Goal: Find specific page/section: Find specific page/section

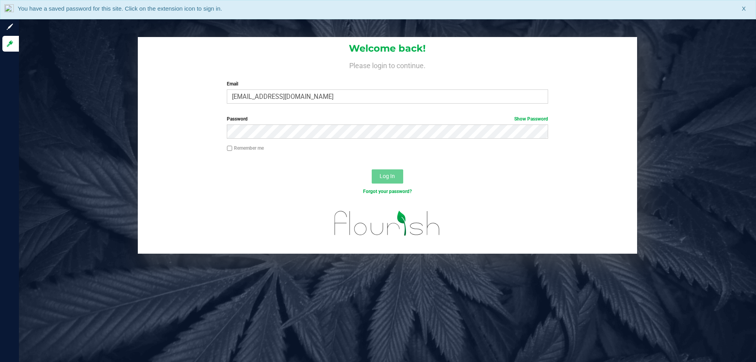
type input "[EMAIL_ADDRESS][DOMAIN_NAME]"
click at [372, 169] on button "Log In" at bounding box center [388, 176] width 32 height 14
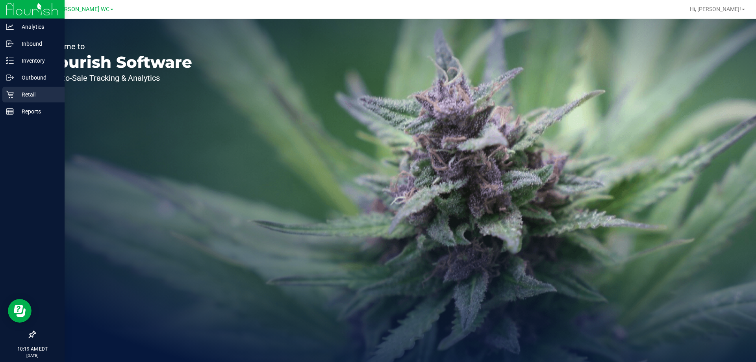
click at [37, 89] on div "Retail" at bounding box center [33, 95] width 62 height 16
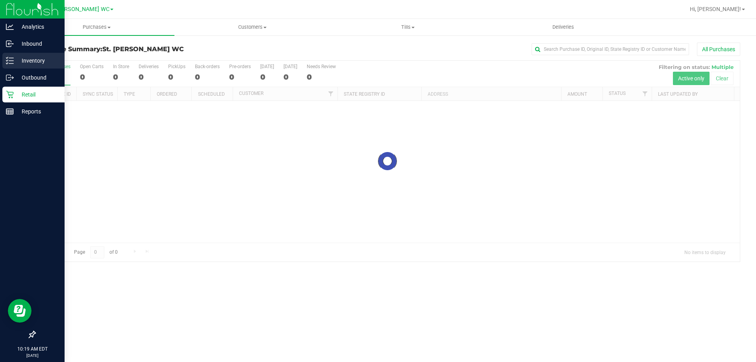
click at [37, 69] on link "Inventory" at bounding box center [32, 61] width 65 height 17
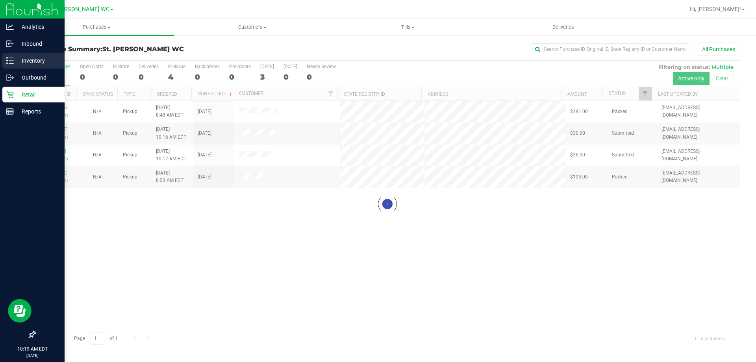
click at [37, 69] on link "Inventory" at bounding box center [32, 61] width 65 height 17
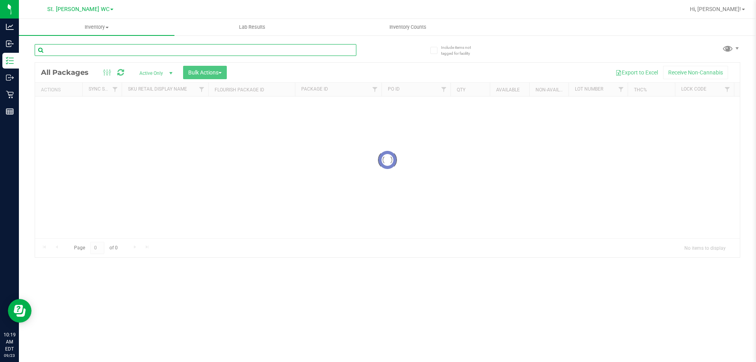
click at [139, 56] on input "text" at bounding box center [196, 50] width 322 height 12
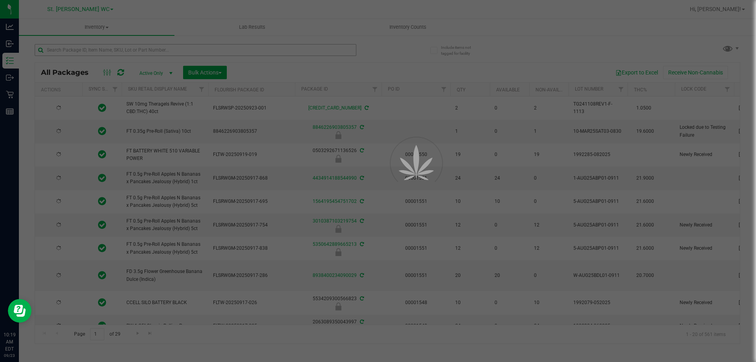
type input "[DATE]"
click at [139, 56] on div at bounding box center [378, 181] width 756 height 362
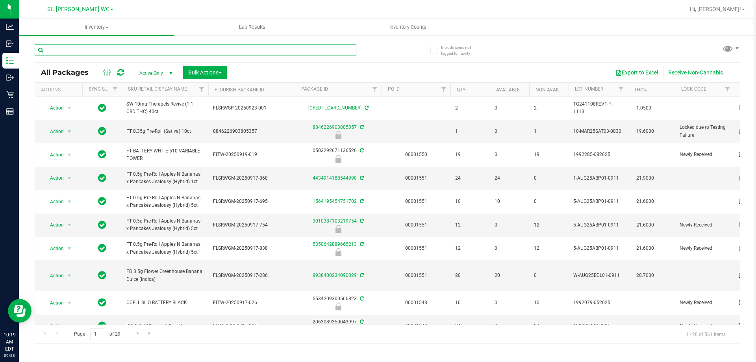
click at [132, 51] on input "text" at bounding box center [196, 50] width 322 height 12
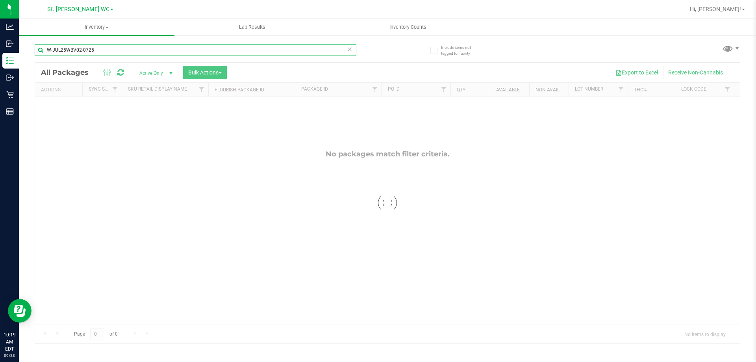
click at [129, 50] on input "W-JUL25WBV02-0725" at bounding box center [196, 50] width 322 height 12
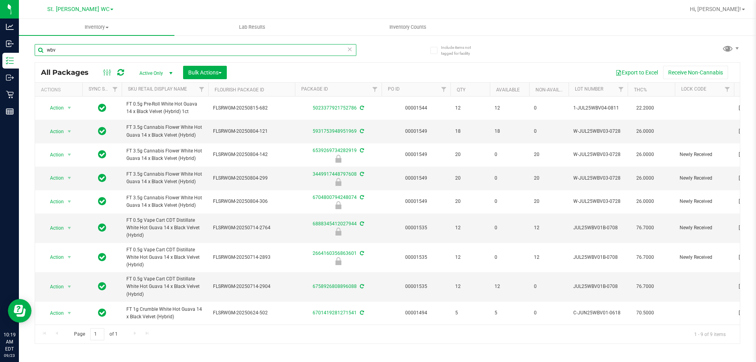
click at [138, 46] on input "wbv" at bounding box center [196, 50] width 322 height 12
type input "W-JUL25WBV02-0725"
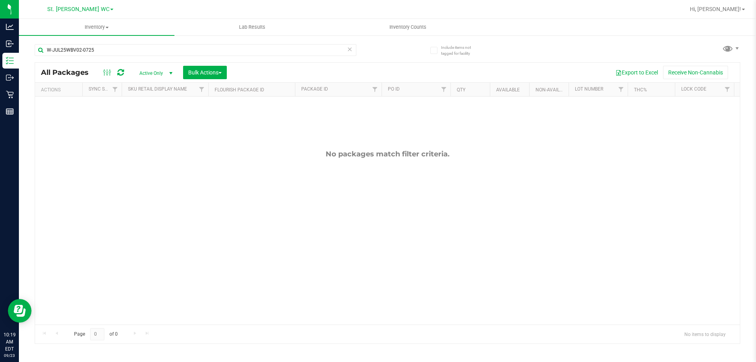
click at [143, 72] on span "Active Only" at bounding box center [154, 73] width 43 height 11
click at [151, 117] on li "All" at bounding box center [154, 121] width 43 height 12
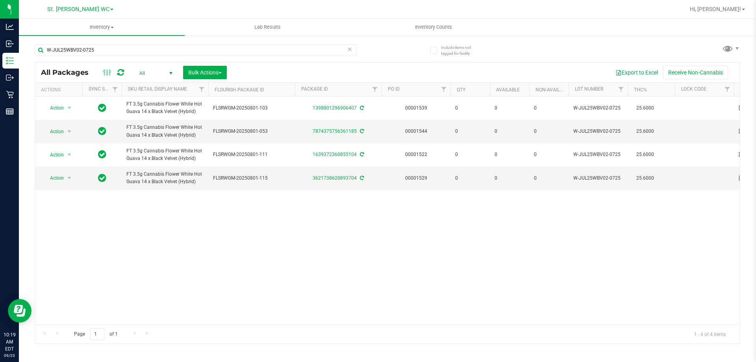
click at [149, 74] on span "All" at bounding box center [154, 73] width 43 height 11
click at [152, 84] on li "Active Only" at bounding box center [154, 86] width 43 height 12
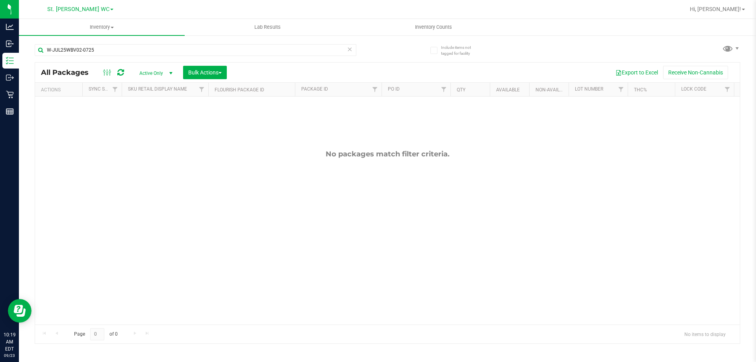
click at [203, 275] on div "No packages match filter criteria." at bounding box center [387, 236] width 705 height 281
click at [196, 48] on input "W-JUL25WBV02-0725" at bounding box center [196, 50] width 322 height 12
click at [193, 175] on div "No packages match filter criteria." at bounding box center [387, 236] width 705 height 281
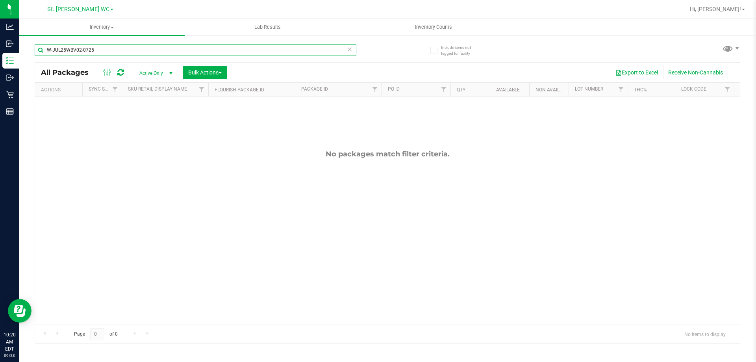
click at [95, 54] on input "W-JUL25WBV02-0725" at bounding box center [196, 50] width 322 height 12
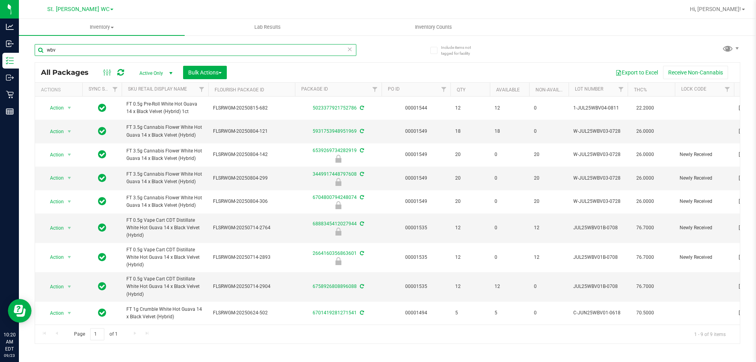
click at [155, 48] on input "wbv" at bounding box center [196, 50] width 322 height 12
type input "wbv"
click at [153, 73] on span "Active Only" at bounding box center [154, 73] width 43 height 11
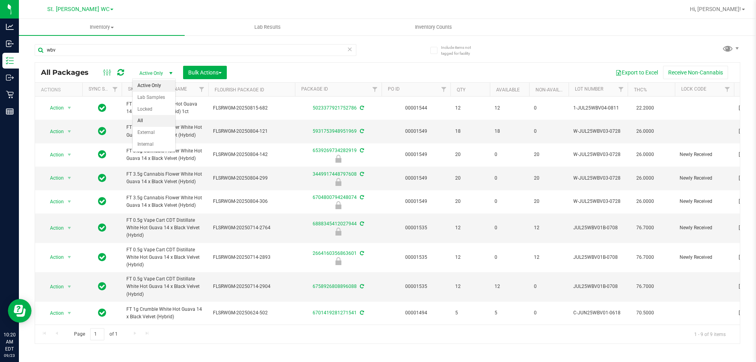
click at [153, 117] on li "All" at bounding box center [154, 121] width 43 height 12
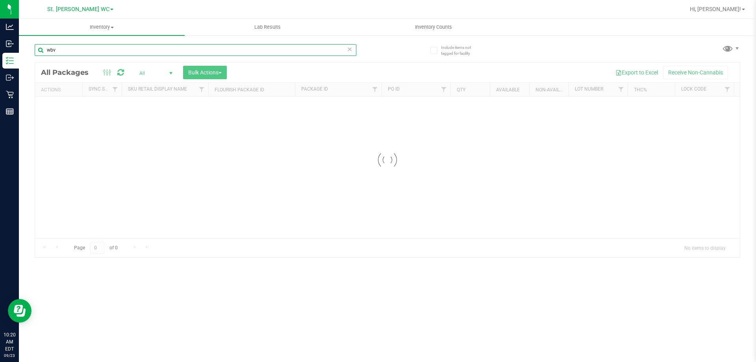
click at [138, 47] on input "wbv" at bounding box center [196, 50] width 322 height 12
type input "W-JUL25WBV02-0725"
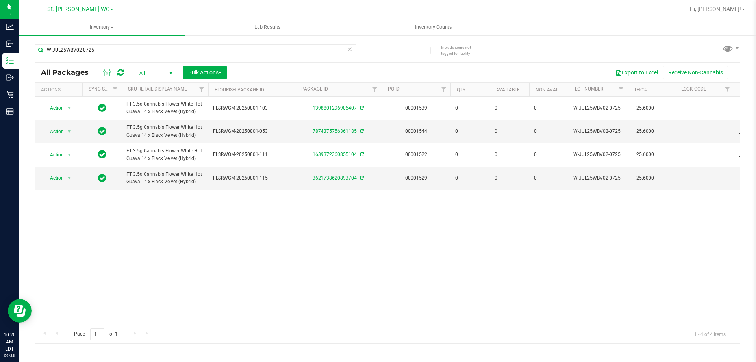
click at [412, 231] on div "Action Action Adjust qty Edit attributes Global inventory Locate package Packag…" at bounding box center [387, 210] width 705 height 228
click at [405, 236] on div "Action Action Adjust qty Edit attributes Global inventory Locate package Packag…" at bounding box center [387, 210] width 705 height 228
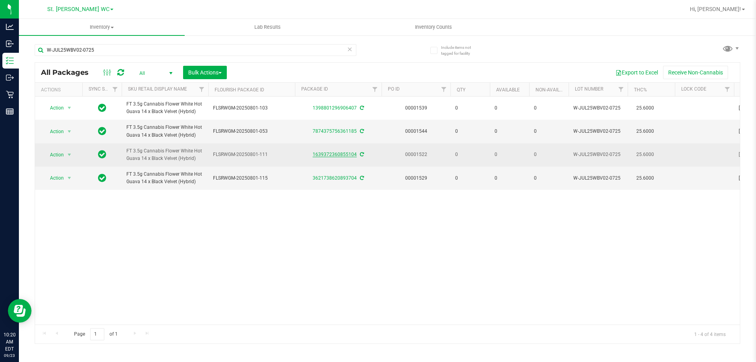
click at [321, 152] on link "1639372360855104" at bounding box center [335, 155] width 44 height 6
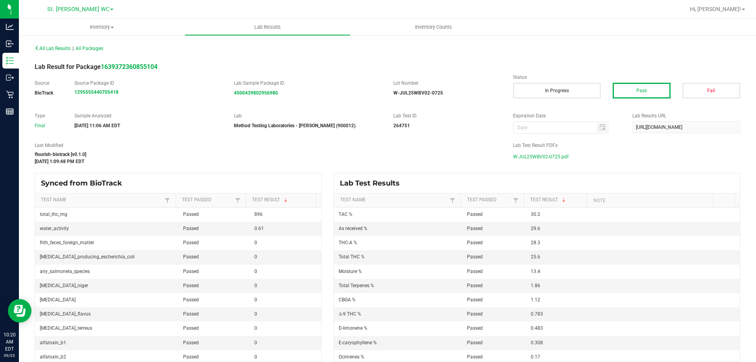
click at [546, 156] on span "W-JUL25WBV02-0725.pdf" at bounding box center [541, 157] width 56 height 12
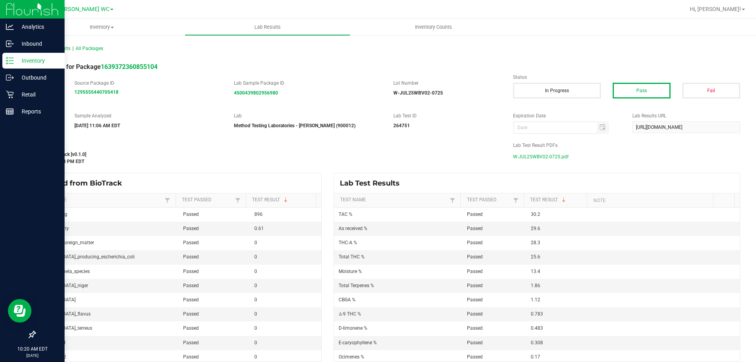
click at [11, 63] on line at bounding box center [11, 63] width 4 height 0
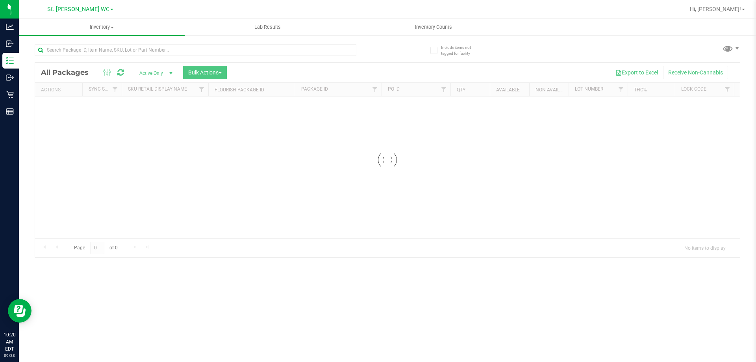
click at [95, 61] on div at bounding box center [196, 53] width 322 height 18
click at [100, 44] on input "text" at bounding box center [196, 50] width 322 height 12
type input "wbv"
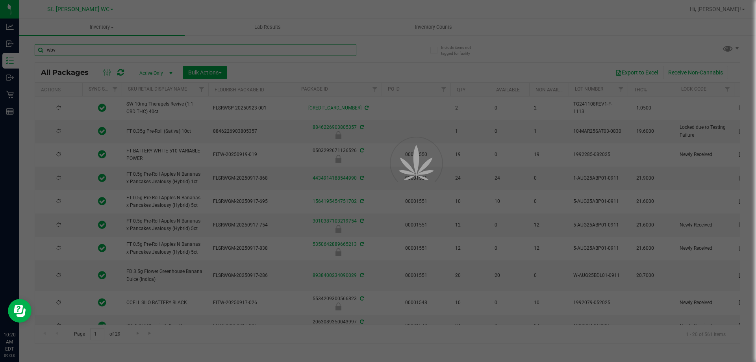
type input "[DATE]"
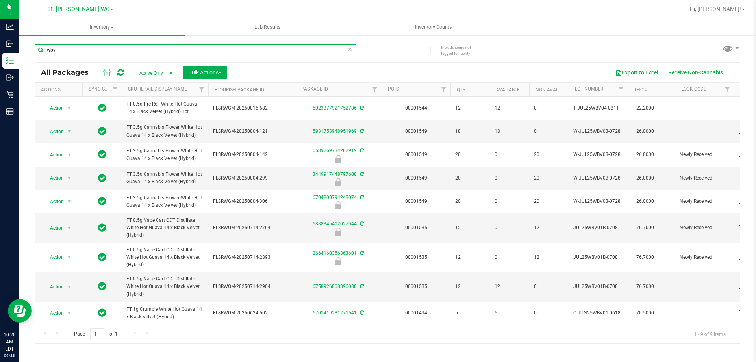
click at [142, 55] on input "wbv" at bounding box center [196, 50] width 322 height 12
click at [160, 184] on span "FT 3.5g Cannabis Flower White Hot Guava 14 x Black Velvet (Hybrid)" at bounding box center [164, 178] width 77 height 15
click at [160, 182] on span "FT 3.5g Cannabis Flower White Hot Guava 14 x Black Velvet (Hybrid)" at bounding box center [164, 178] width 77 height 15
click at [160, 179] on span "FT 3.5g Cannabis Flower White Hot Guava 14 x Black Velvet (Hybrid)" at bounding box center [164, 178] width 77 height 15
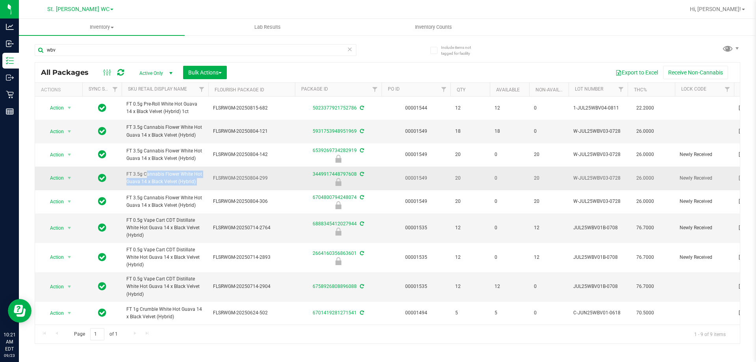
click at [160, 179] on span "FT 3.5g Cannabis Flower White Hot Guava 14 x Black Velvet (Hybrid)" at bounding box center [164, 178] width 77 height 15
click at [158, 57] on div "wbv" at bounding box center [196, 53] width 322 height 18
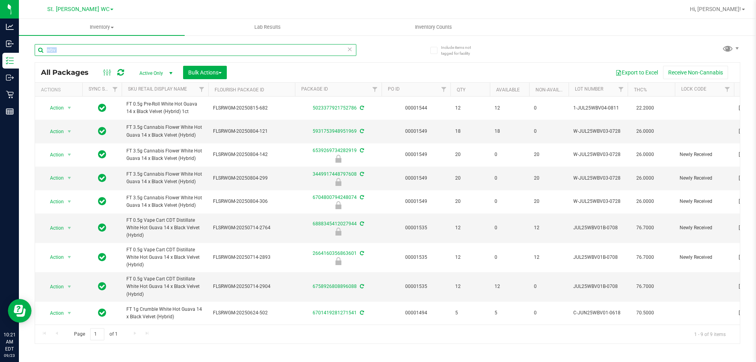
click at [158, 53] on input "wbv" at bounding box center [196, 50] width 322 height 12
paste input "FT 3.5g Cannabis Flower White Hot Guava 14 x Black Velvet (Hybrid)"
type input "FT 3.5g Cannabis Flower White Hot Guava 14 x Black Velvet (Hybrid)"
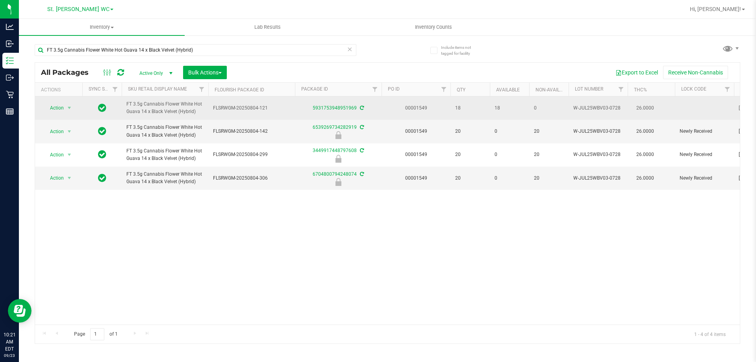
click at [180, 107] on span "FT 3.5g Cannabis Flower White Hot Guava 14 x Black Velvet (Hybrid)" at bounding box center [164, 107] width 77 height 15
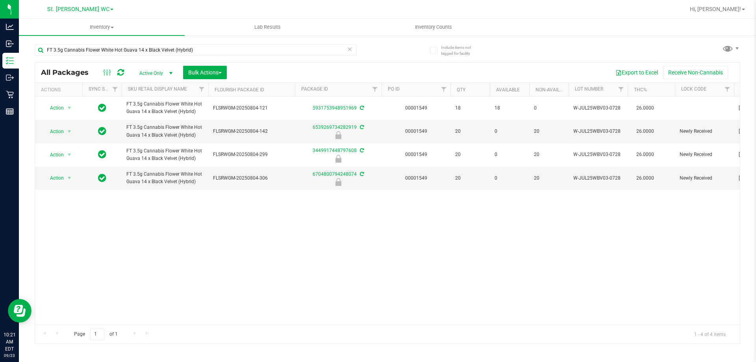
click at [321, 206] on div "Action Action Adjust qty Create package Edit attributes Global inventory Locate…" at bounding box center [387, 210] width 705 height 228
click at [345, 243] on div "Action Action Adjust qty Create package Edit attributes Global inventory Locate…" at bounding box center [387, 210] width 705 height 228
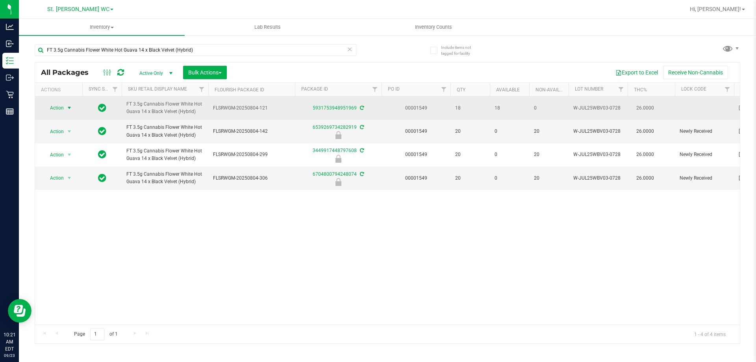
click at [65, 108] on span "select" at bounding box center [70, 107] width 10 height 11
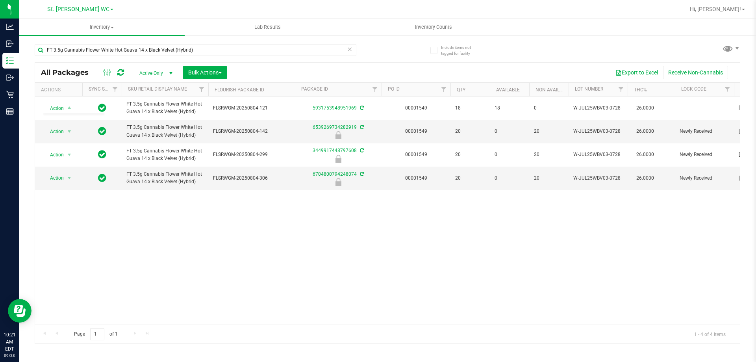
click at [130, 245] on div "Action Action Adjust qty Create package Edit attributes Global inventory Locate…" at bounding box center [387, 210] width 705 height 228
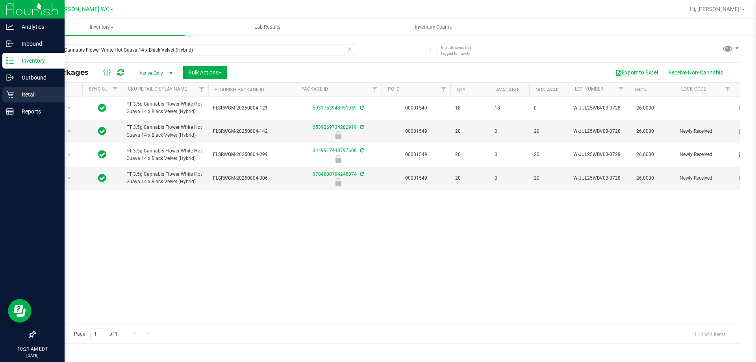
click at [8, 97] on icon at bounding box center [10, 95] width 8 height 8
